Goal: Find specific page/section: Find specific page/section

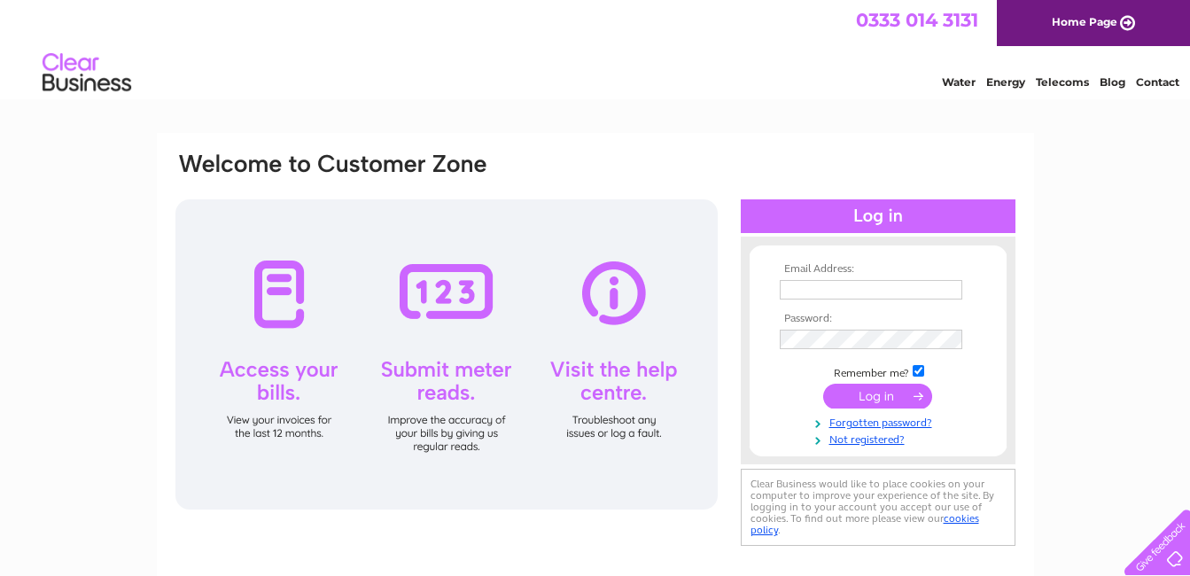
type input "[EMAIL_ADDRESS][DOMAIN_NAME]"
click at [861, 394] on input "submit" at bounding box center [877, 396] width 109 height 25
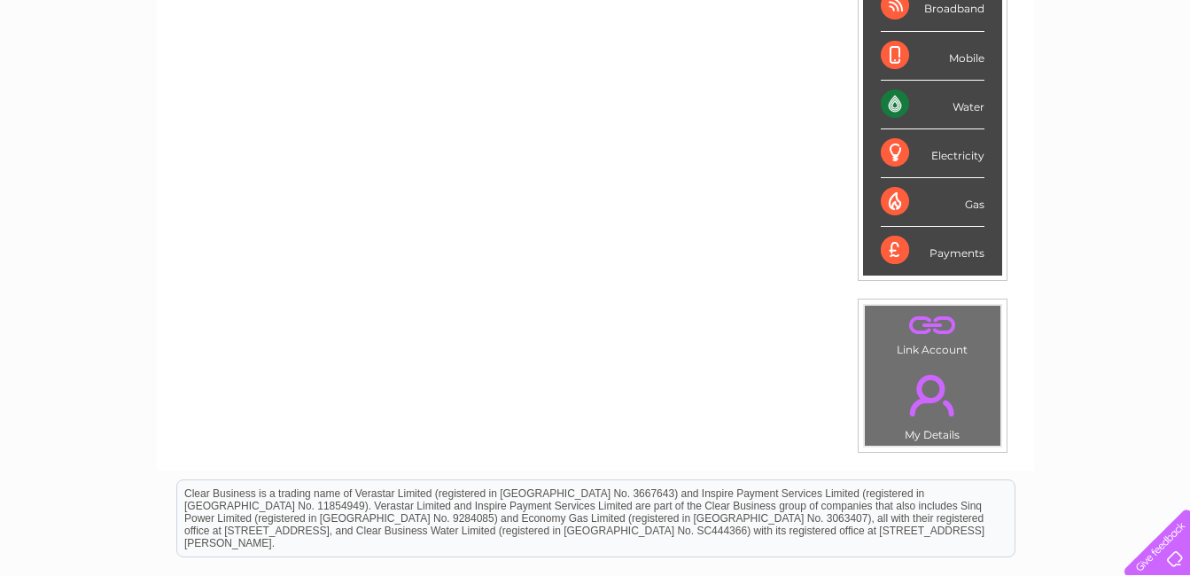
scroll to position [443, 0]
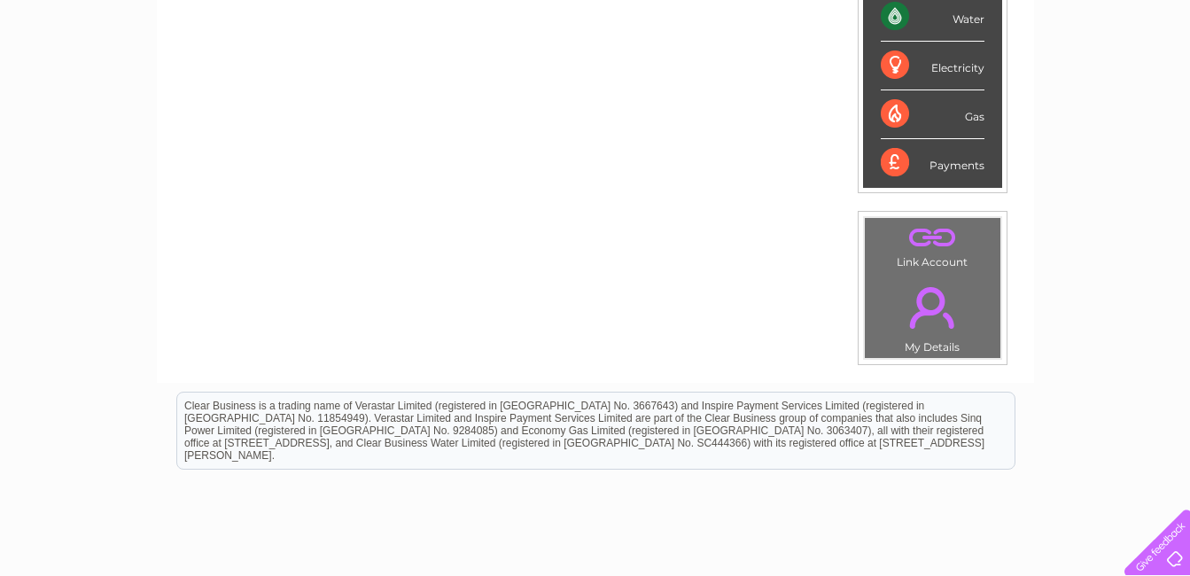
click at [940, 325] on link "." at bounding box center [933, 308] width 127 height 62
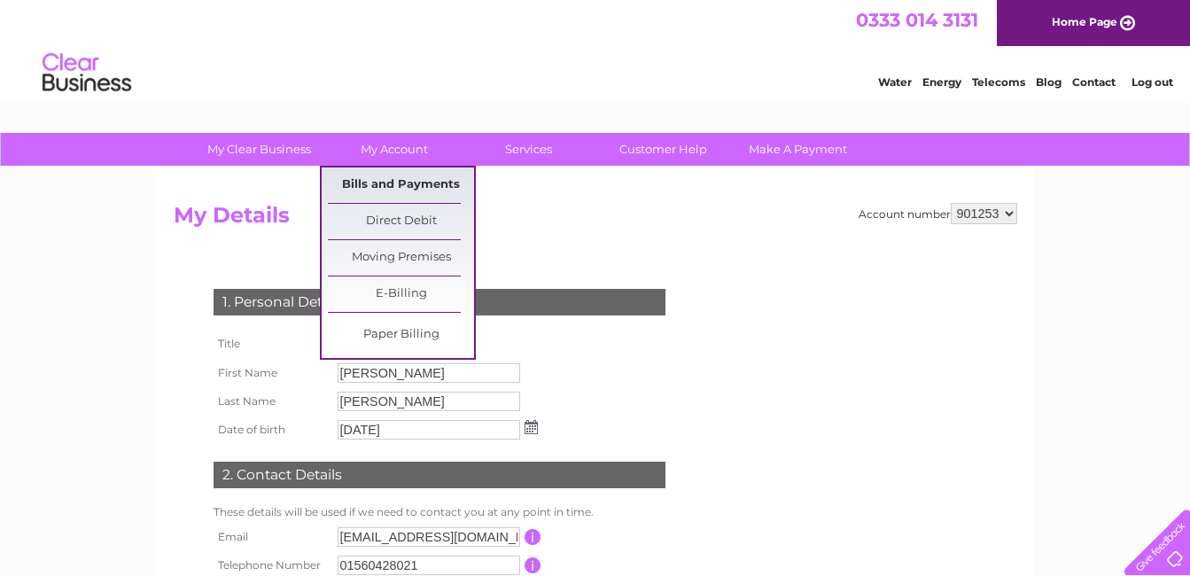
click at [417, 178] on link "Bills and Payments" at bounding box center [401, 185] width 146 height 35
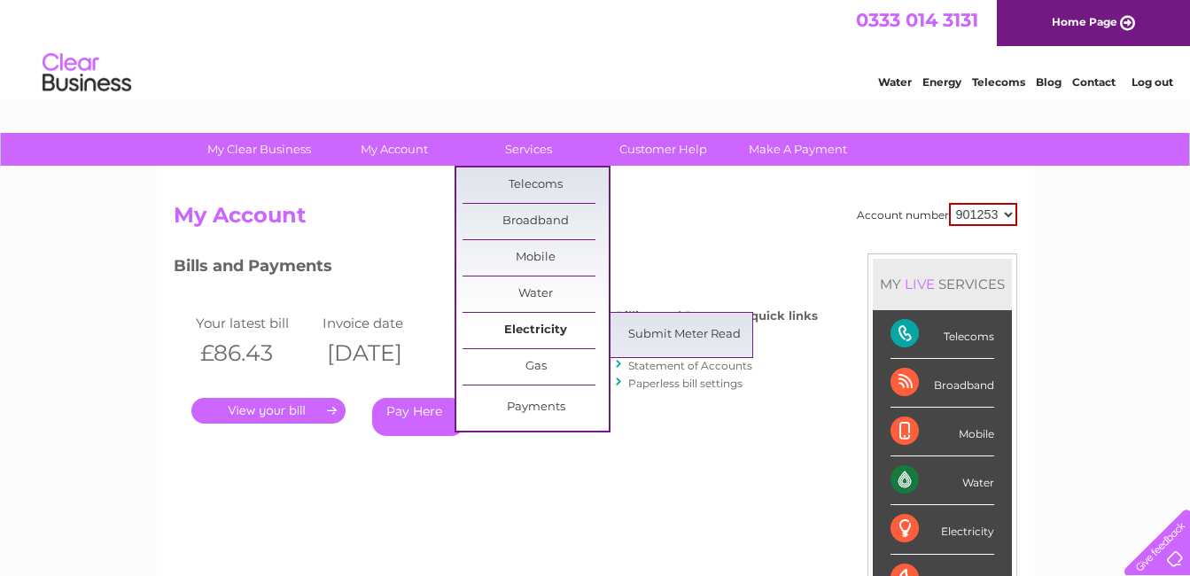
click at [534, 334] on link "Electricity" at bounding box center [536, 330] width 146 height 35
